Goal: Download file/media

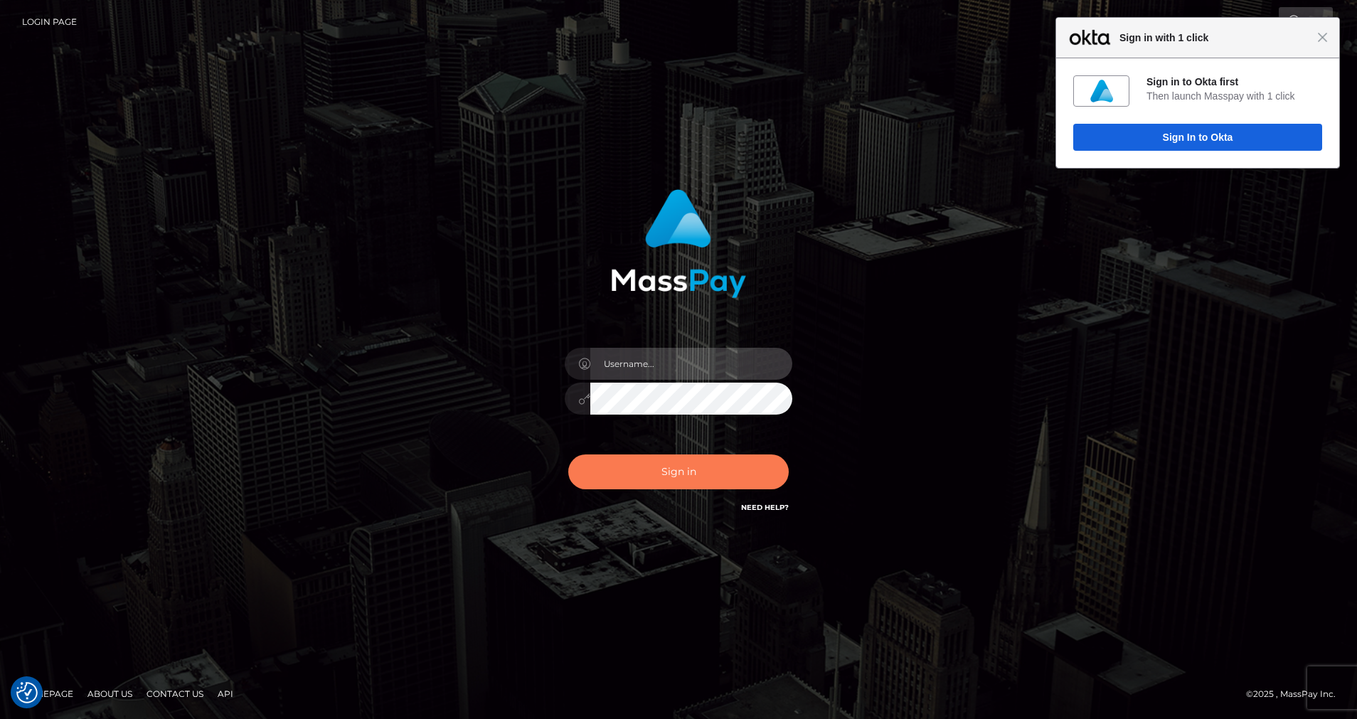
type input "cris.silversocial"
click at [642, 475] on button "Sign in" at bounding box center [678, 472] width 221 height 35
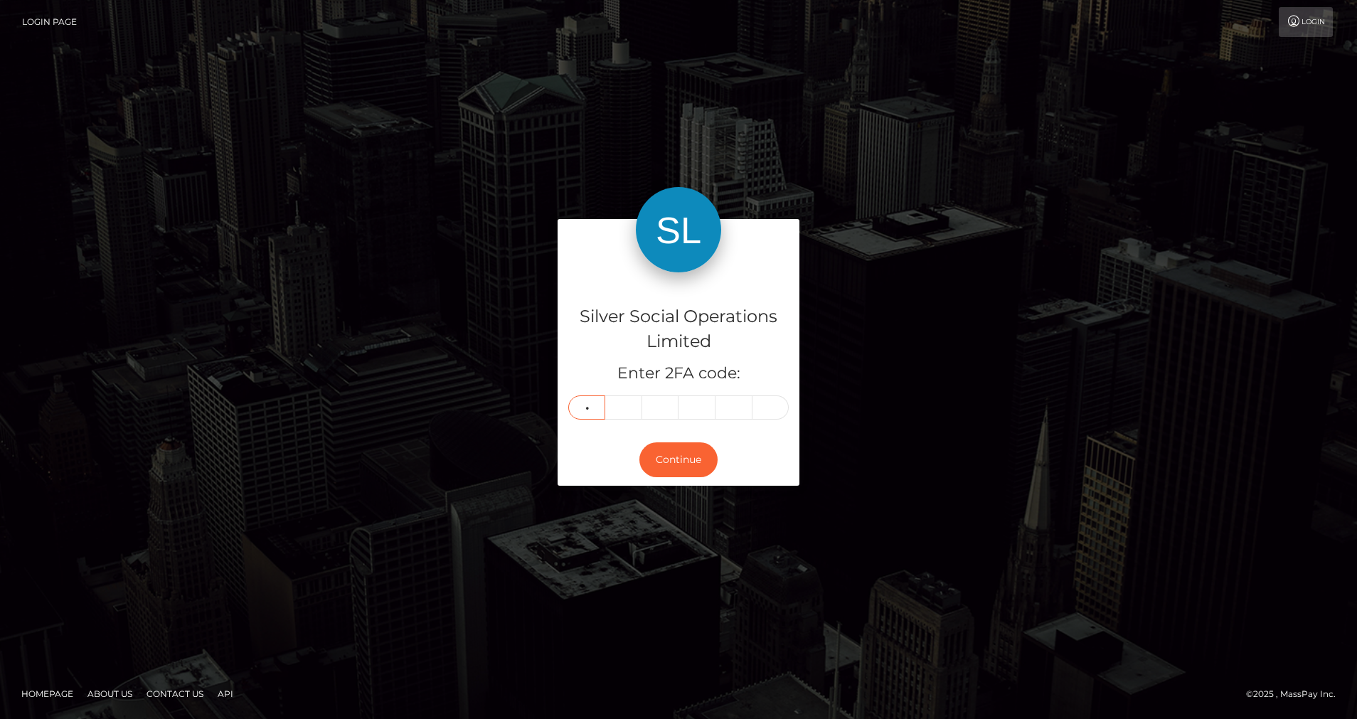
type input "6"
type input "8"
type input "7"
type input "6"
type input "5"
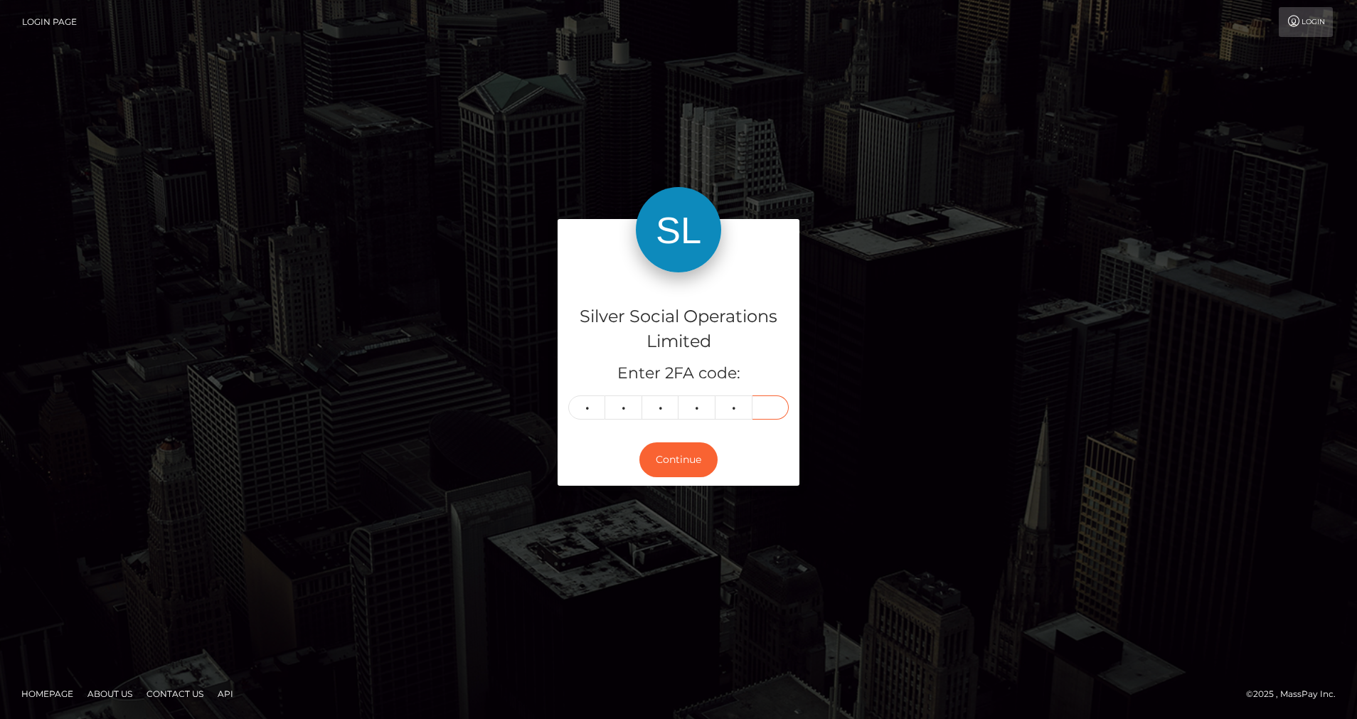
type input "4"
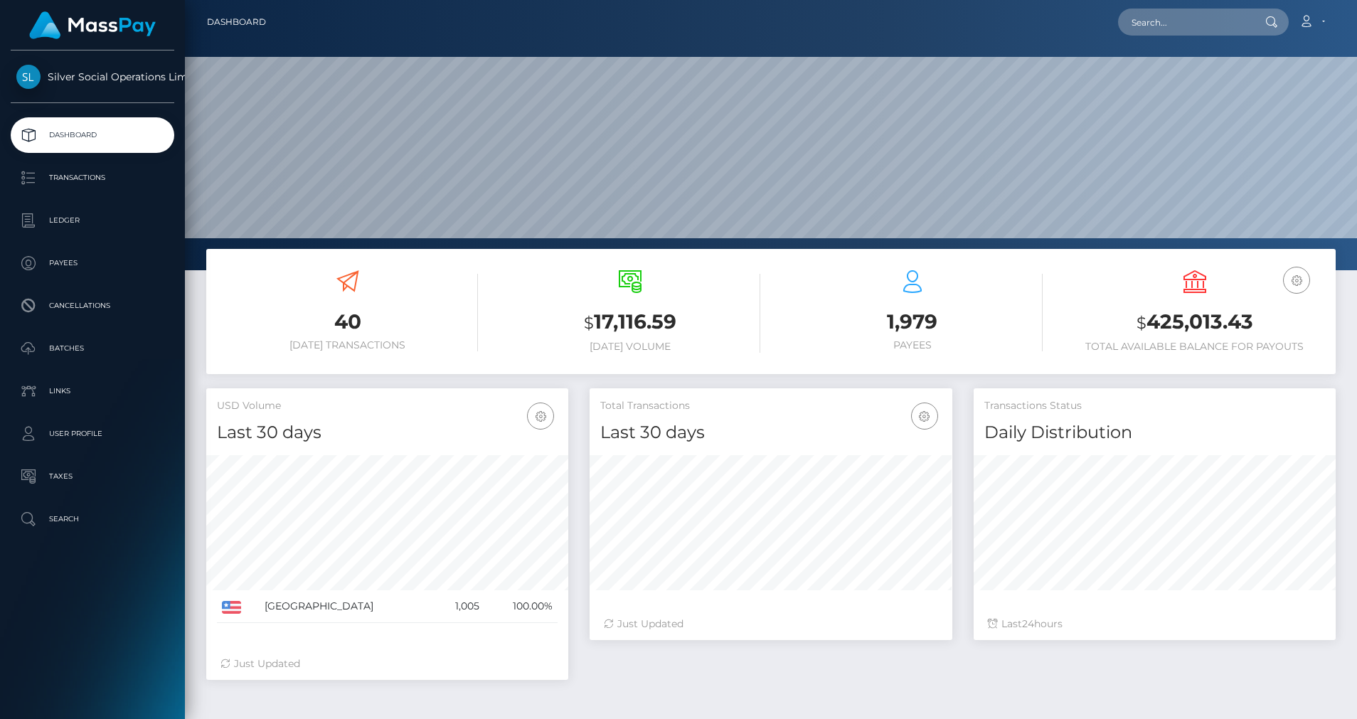
scroll to position [253, 363]
click at [80, 209] on link "Ledger" at bounding box center [93, 221] width 164 height 36
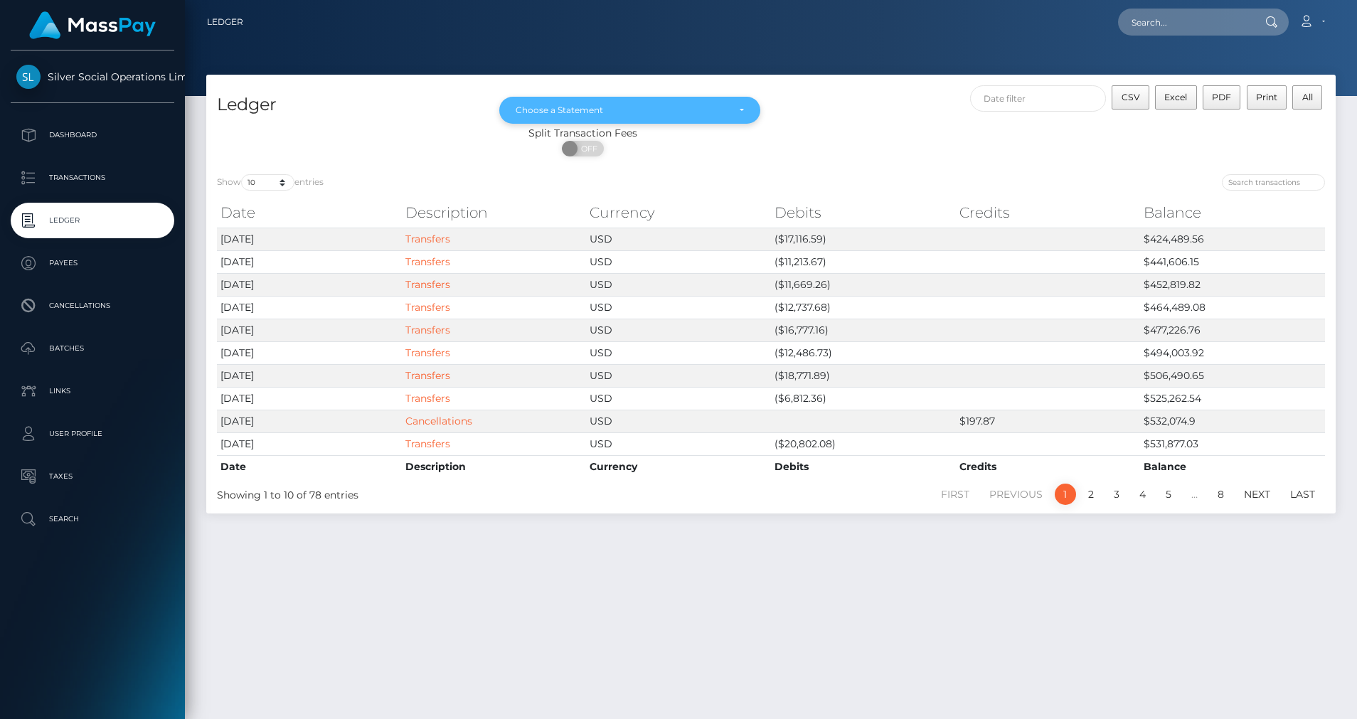
click at [615, 107] on div "Choose a Statement" at bounding box center [622, 110] width 212 height 11
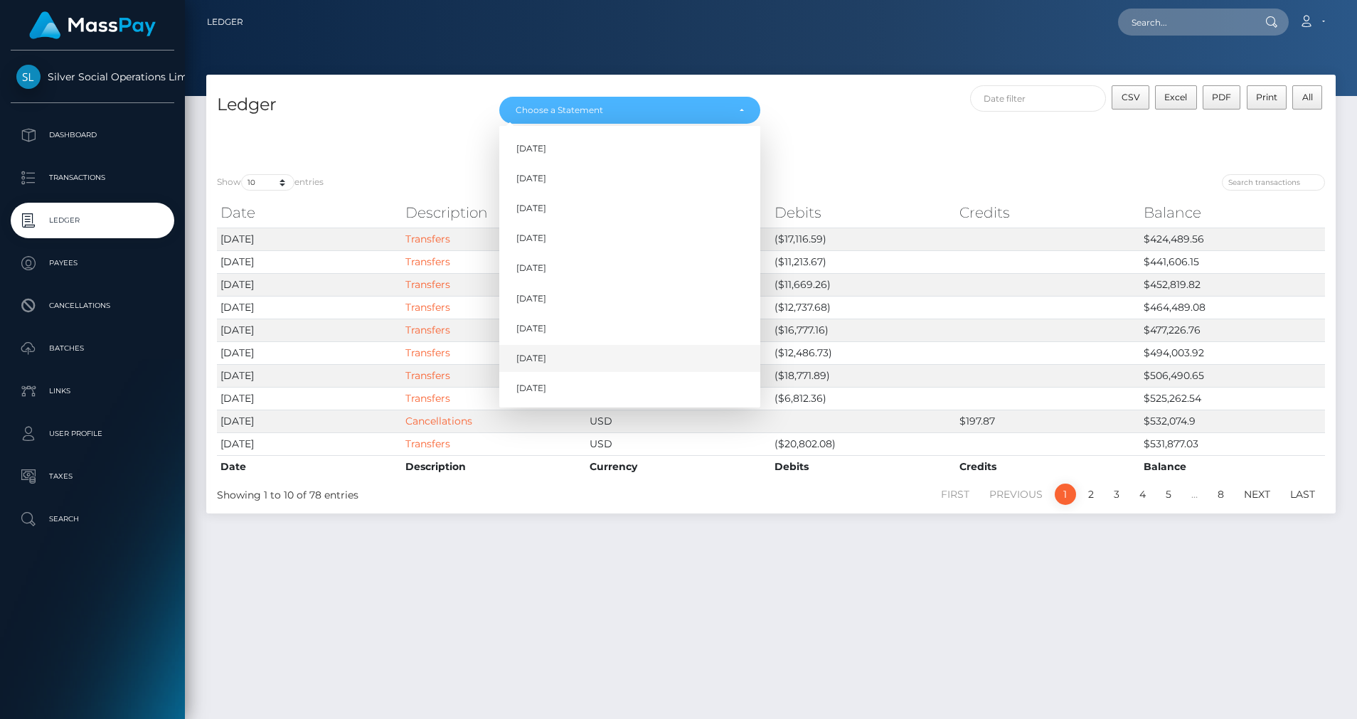
click at [531, 362] on span "Aug 2025" at bounding box center [531, 358] width 30 height 13
select select "Aug 2025"
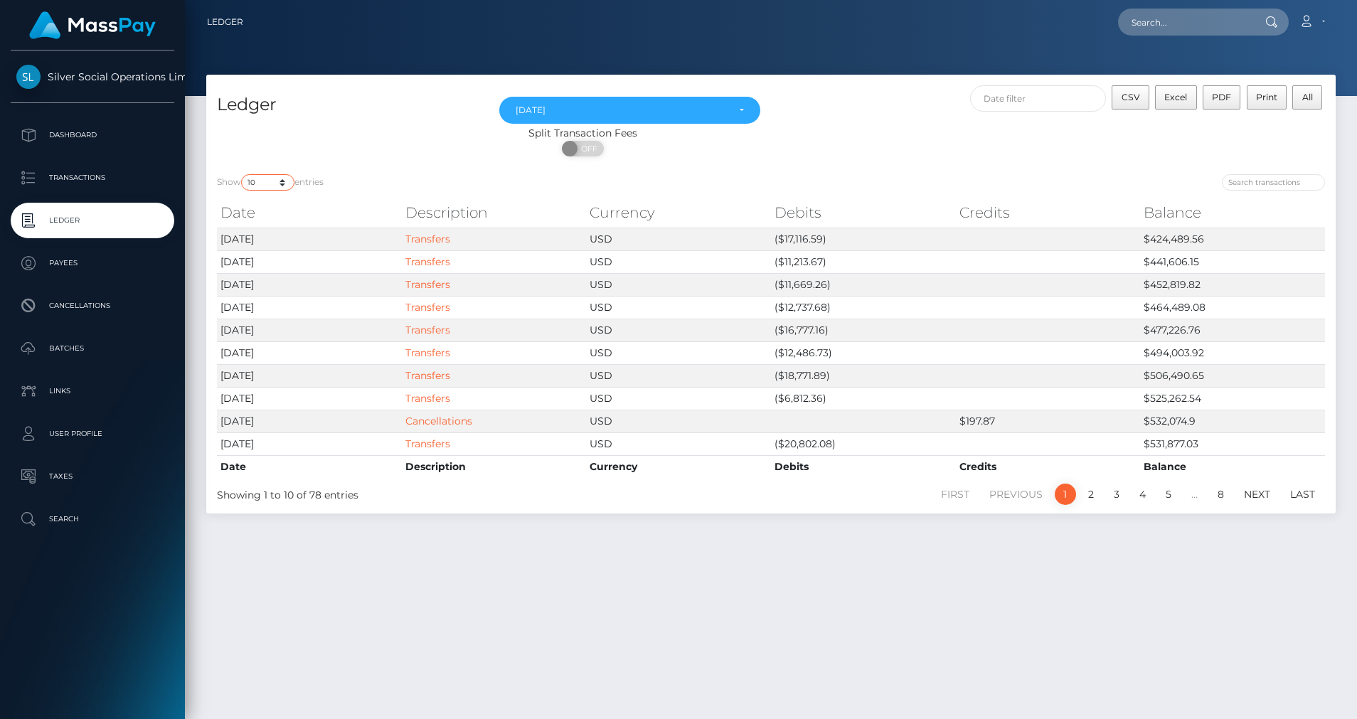
click at [282, 185] on select "10 25 50 100 250" at bounding box center [267, 182] width 53 height 16
select select "50"
click at [243, 174] on select "10 25 50 100 250" at bounding box center [267, 182] width 53 height 16
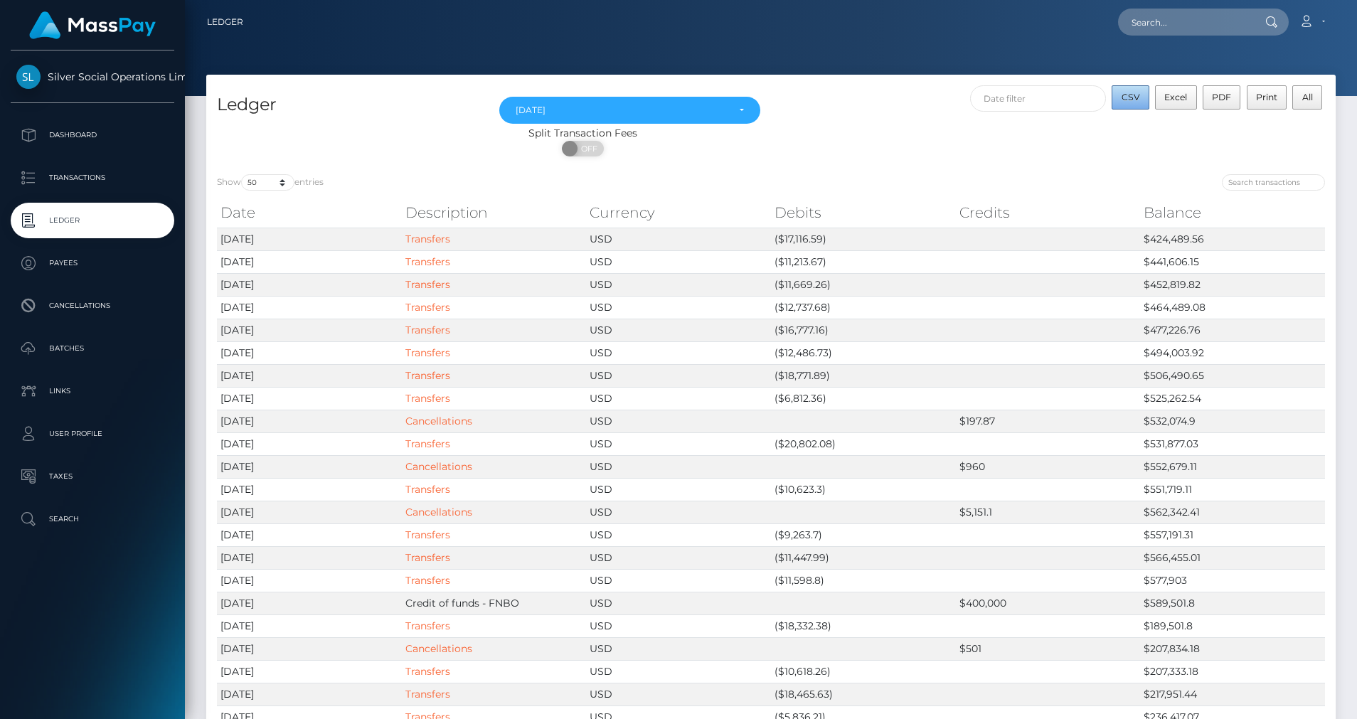
click at [1140, 99] on span "CSV" at bounding box center [1131, 97] width 18 height 11
click at [65, 174] on p "Transactions" at bounding box center [92, 177] width 152 height 21
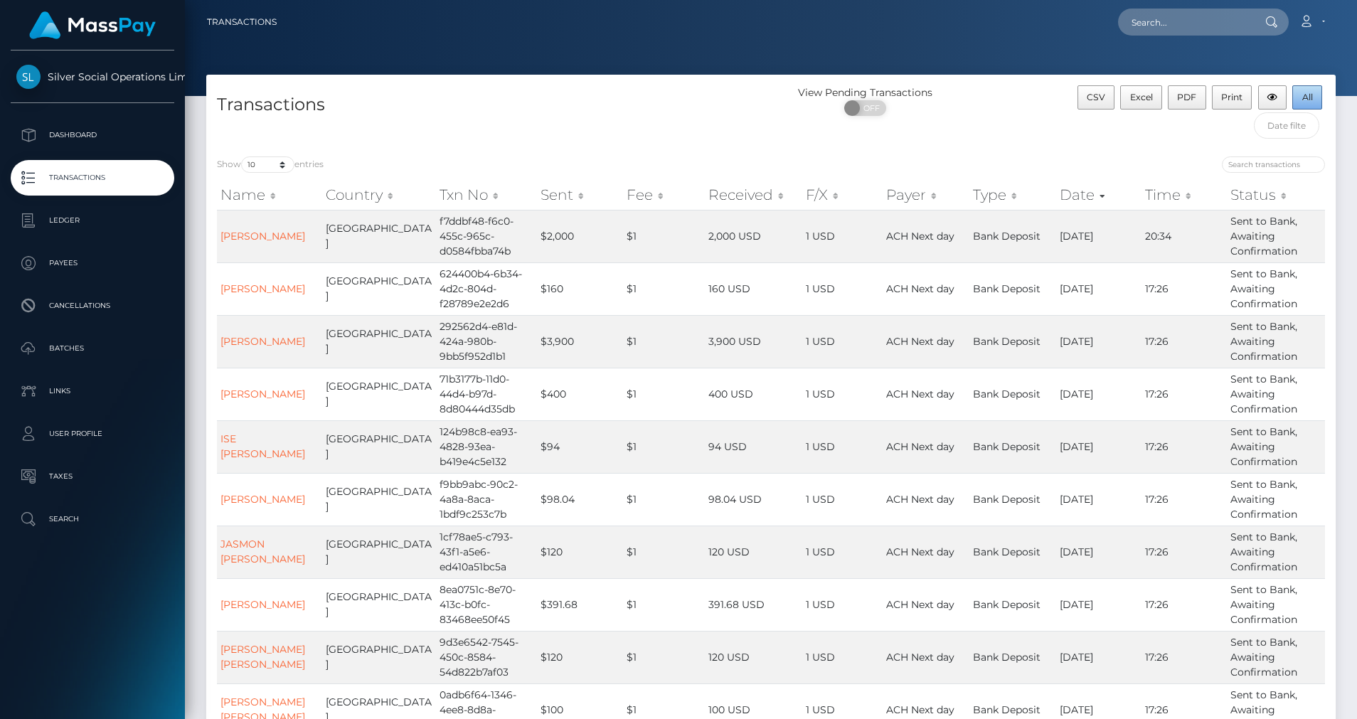
click at [1309, 99] on span "All" at bounding box center [1308, 97] width 11 height 11
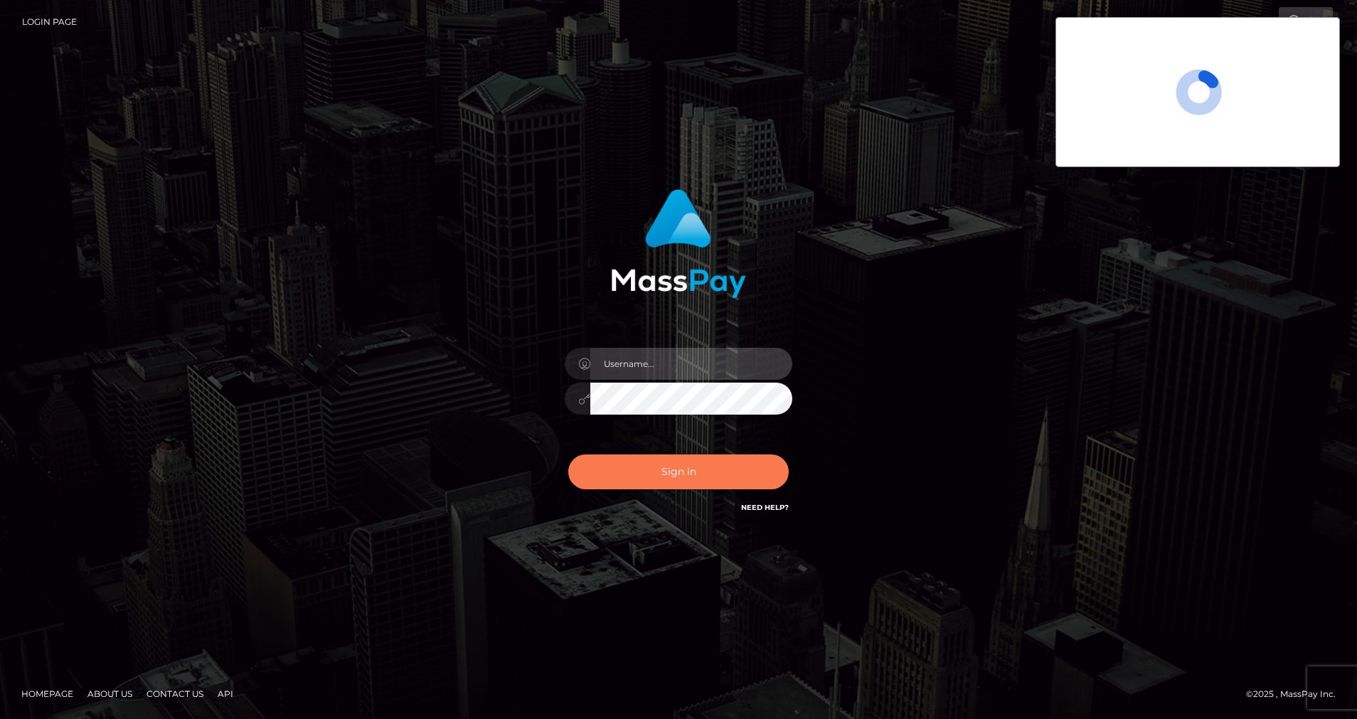
type input "cris.silversocial"
click at [617, 470] on button "Sign in" at bounding box center [678, 472] width 221 height 35
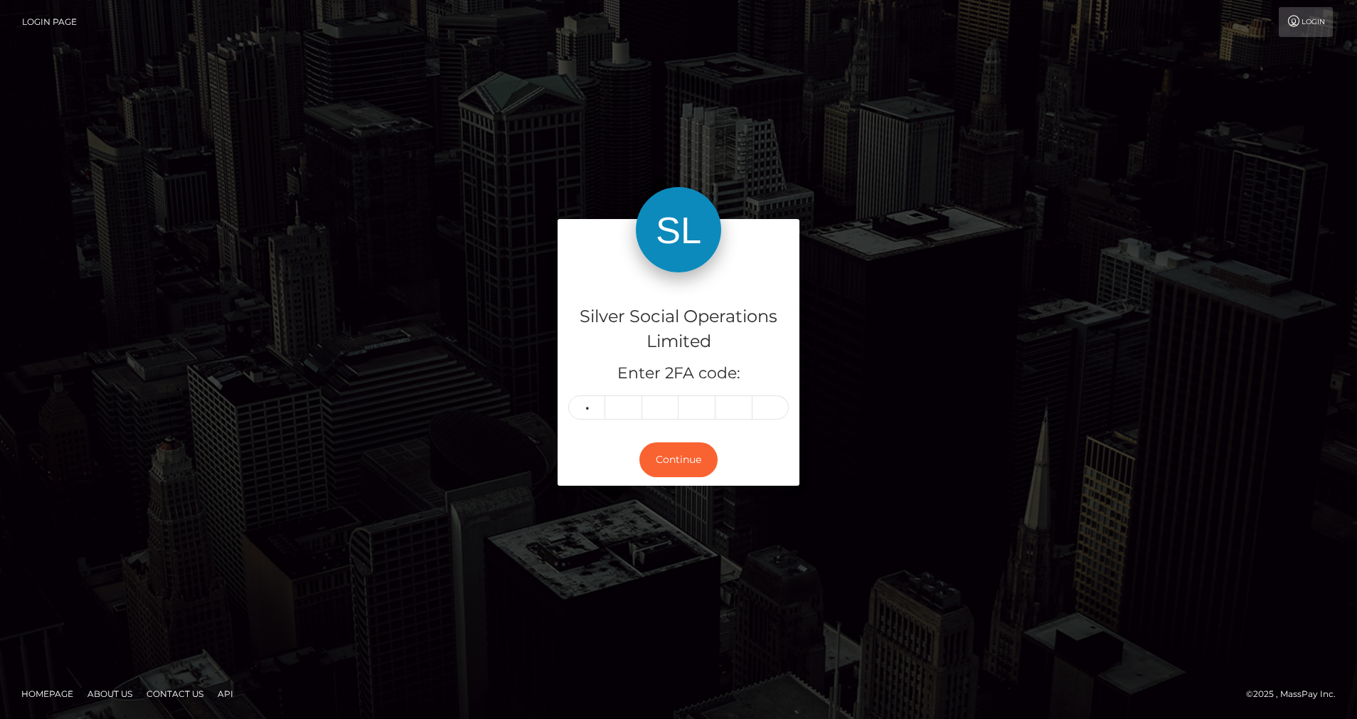
type input "9"
type input "1"
type input "0"
type input "1"
type input "7"
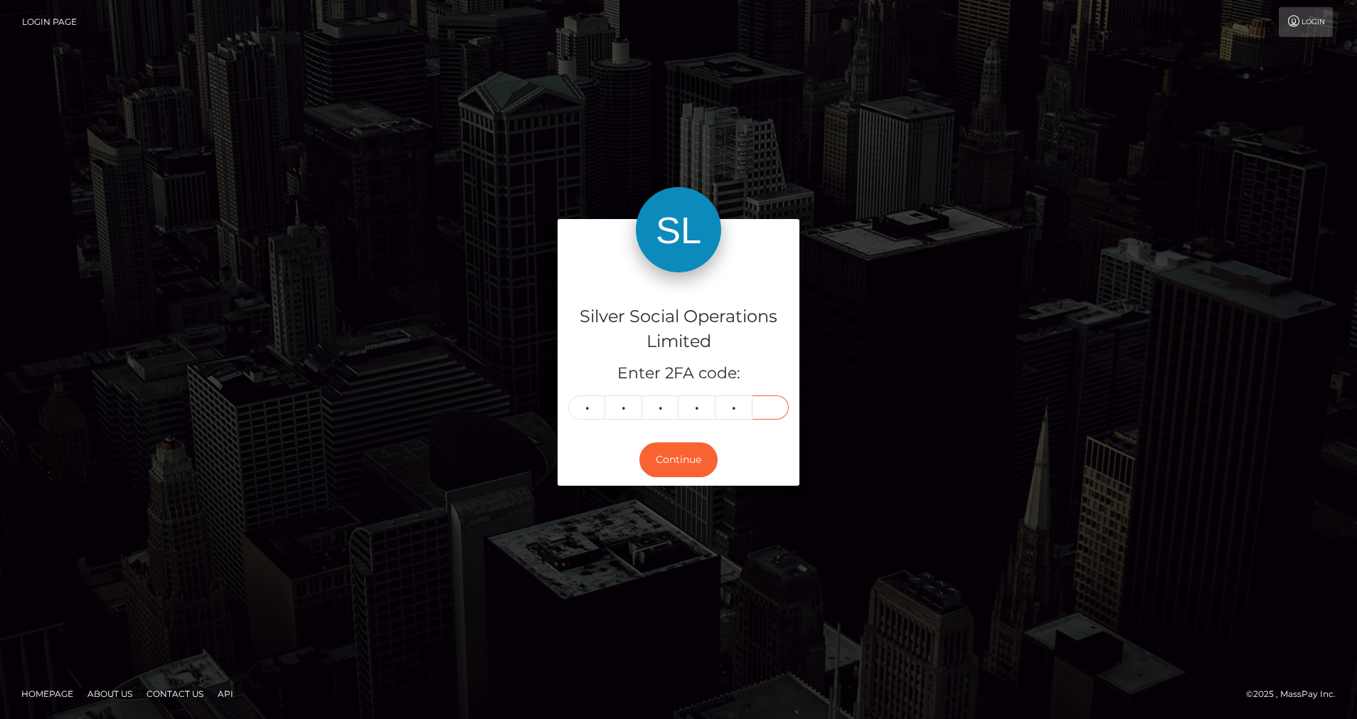
type input "4"
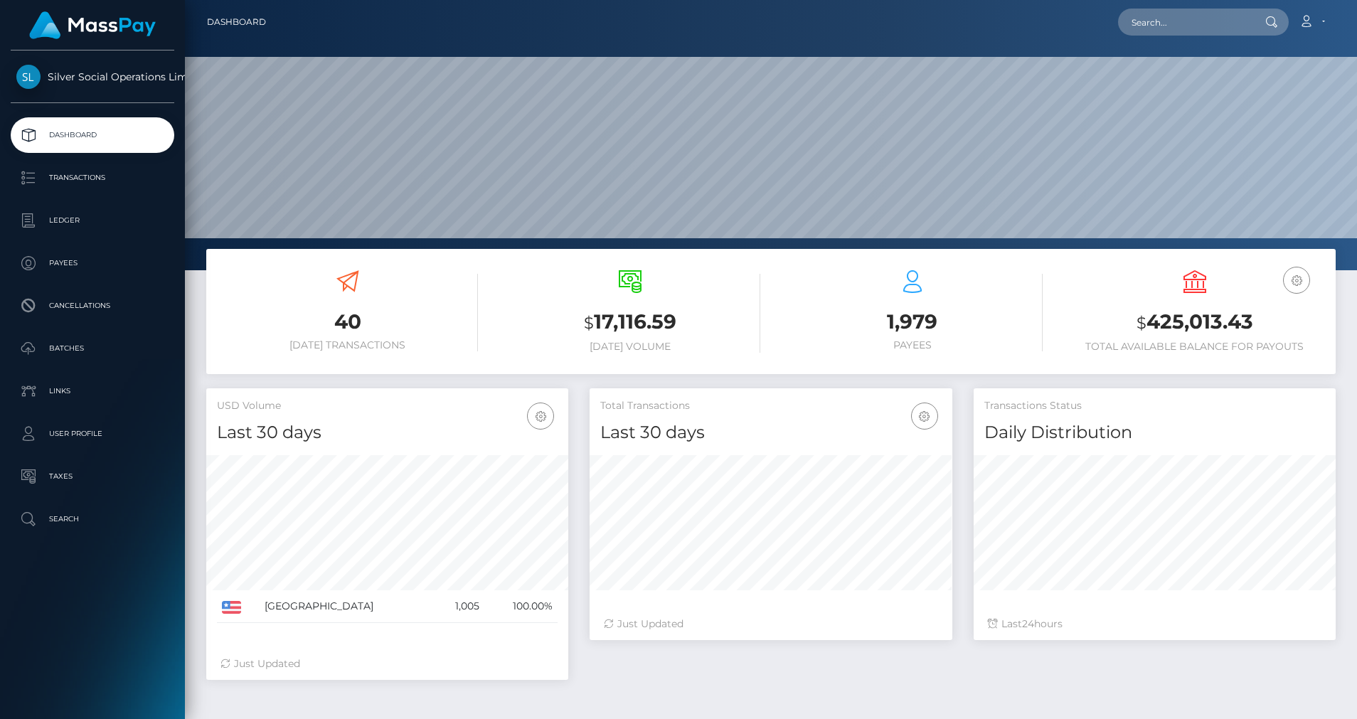
scroll to position [253, 363]
click at [76, 222] on p "Ledger" at bounding box center [92, 220] width 152 height 21
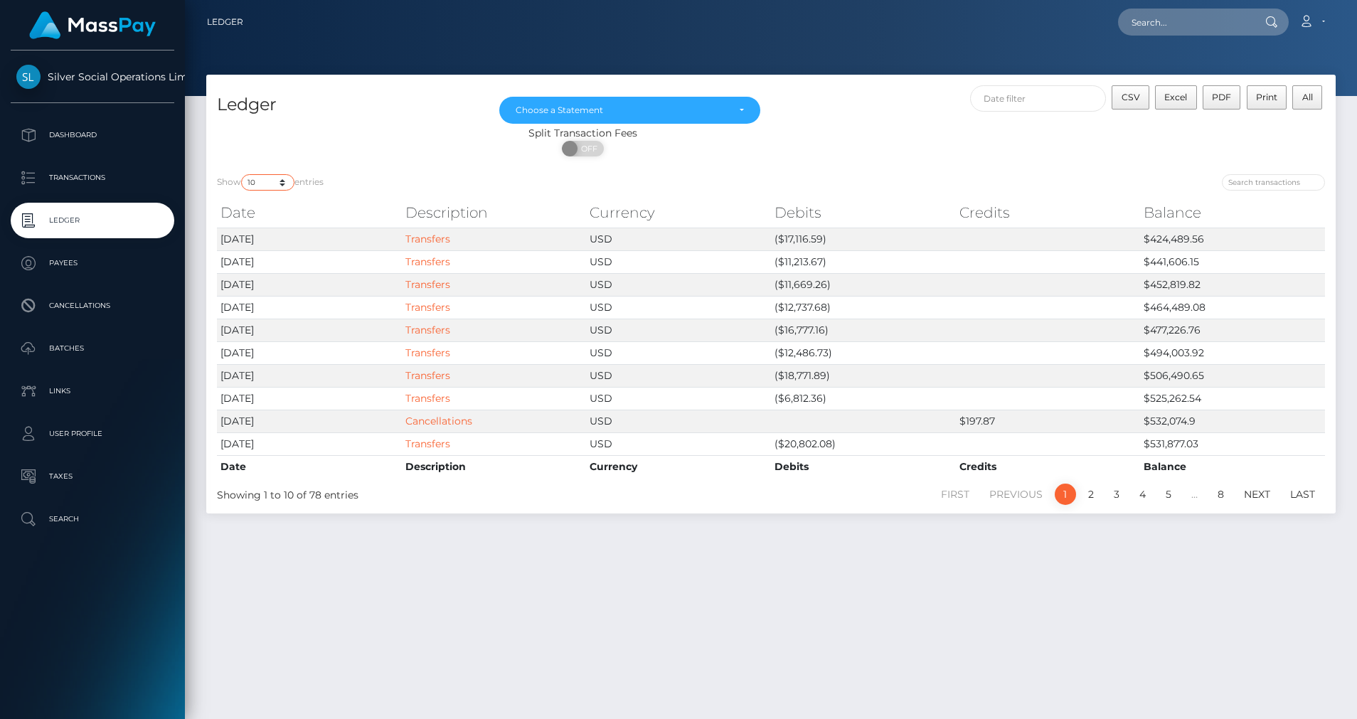
drag, startPoint x: 285, startPoint y: 184, endPoint x: 278, endPoint y: 191, distance: 10.1
click at [285, 184] on select "10 25 50 100 250" at bounding box center [267, 182] width 53 height 16
select select "50"
click at [243, 174] on select "10 25 50 100 250" at bounding box center [267, 182] width 53 height 16
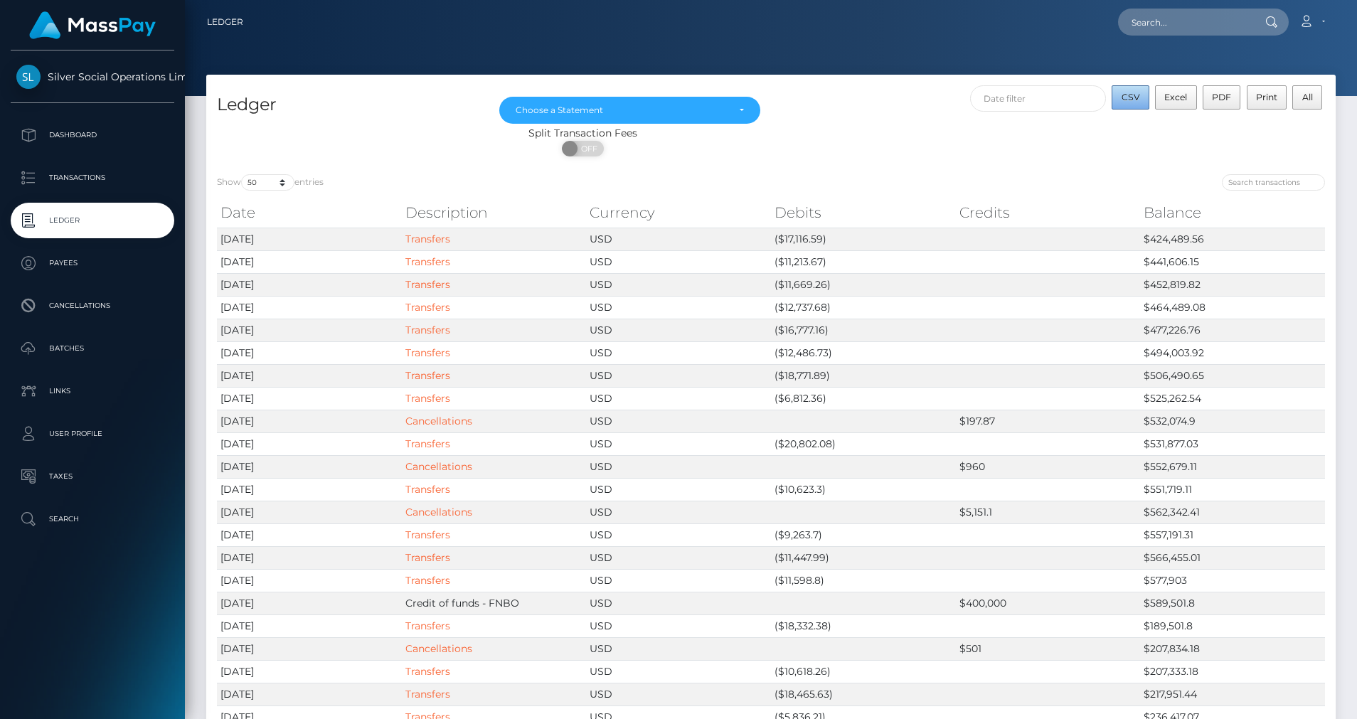
click at [1138, 100] on span "CSV" at bounding box center [1131, 97] width 18 height 11
click at [656, 115] on div "Choose a Statement" at bounding box center [622, 110] width 212 height 11
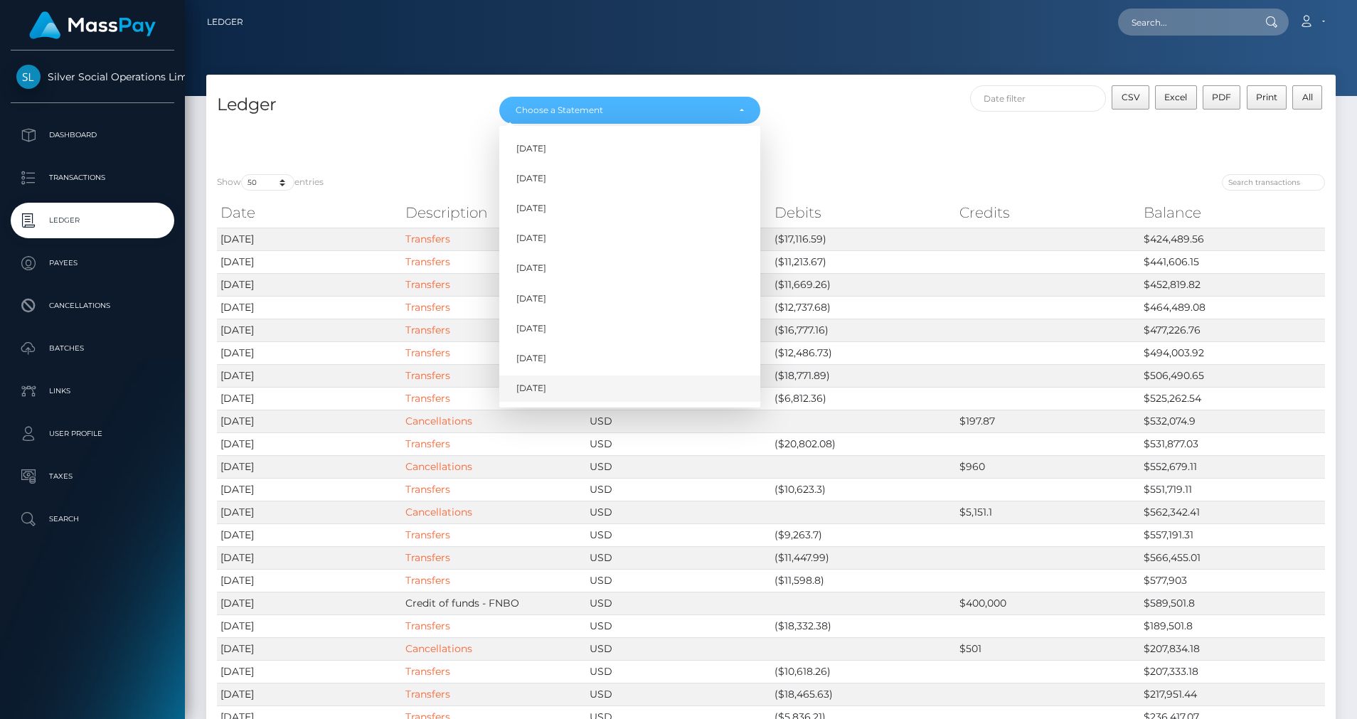
click at [546, 391] on span "Sep 2025" at bounding box center [531, 388] width 30 height 13
select select "Sep 2025"
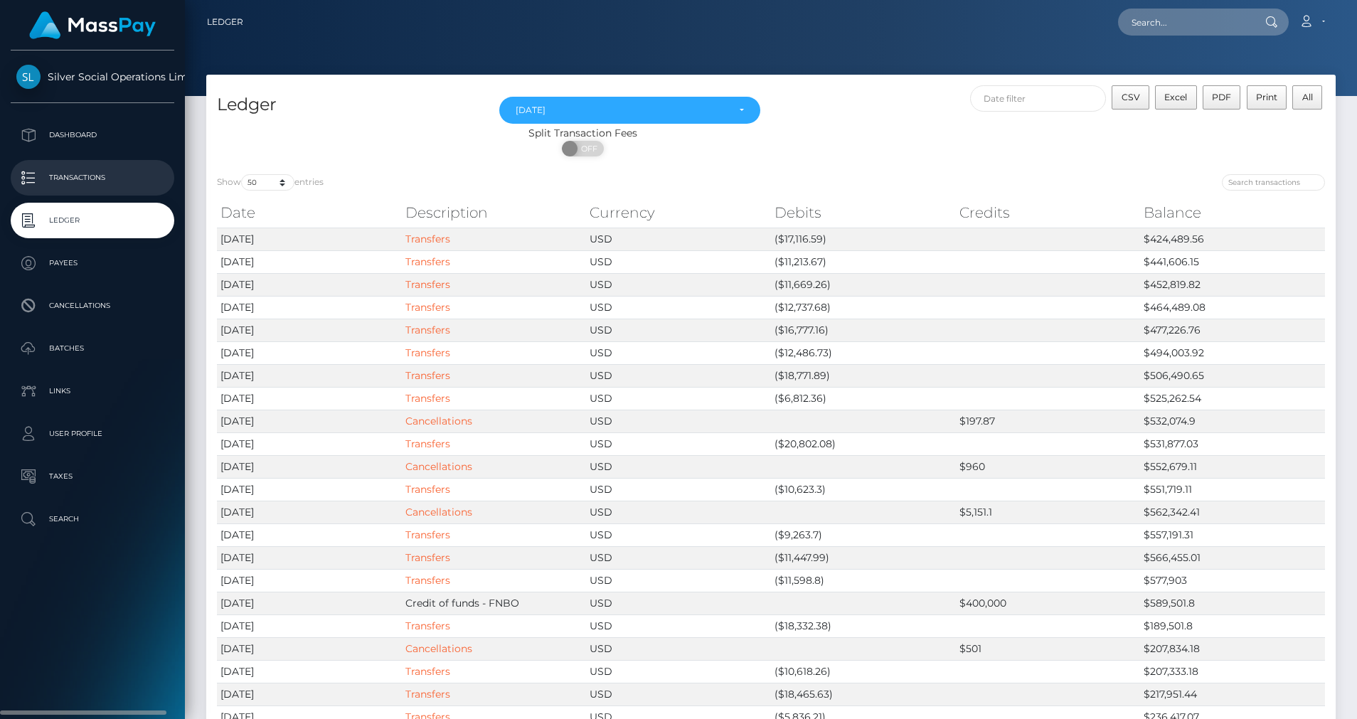
click at [95, 180] on p "Transactions" at bounding box center [92, 177] width 152 height 21
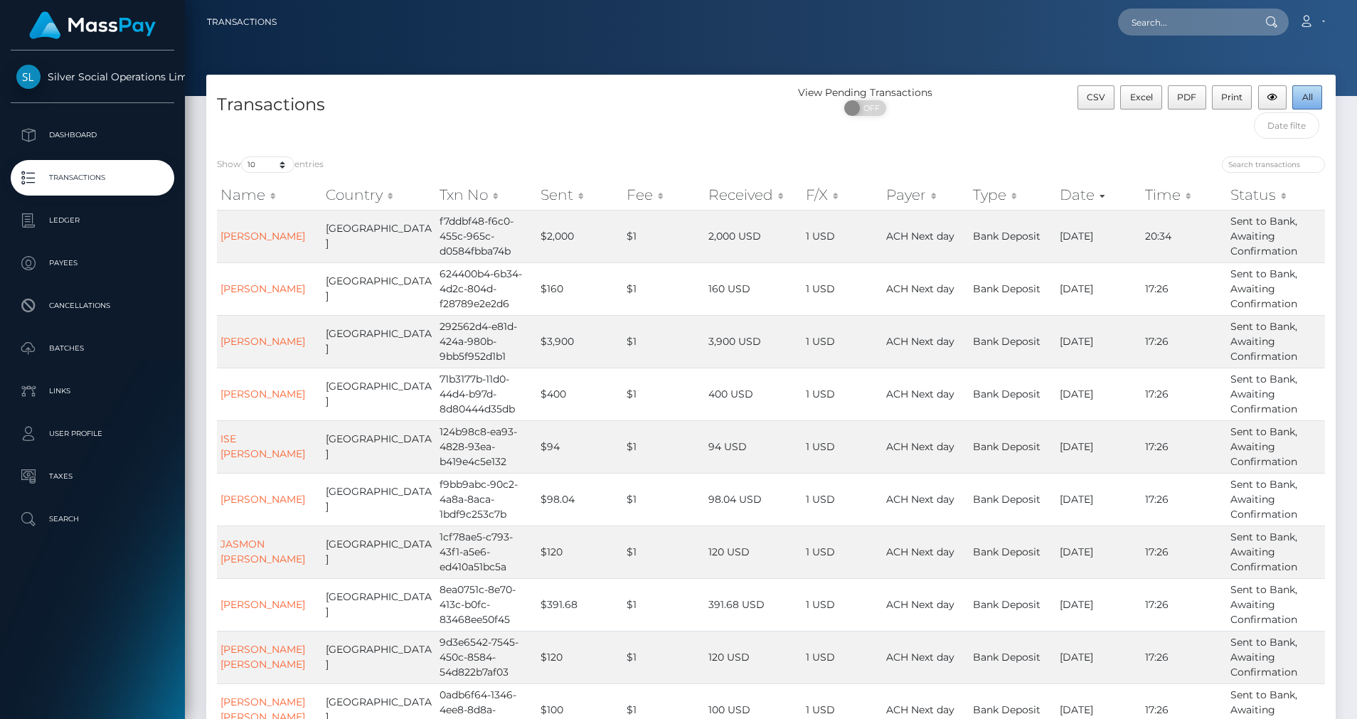
click at [1303, 100] on span "All" at bounding box center [1308, 97] width 11 height 11
